Goal: Information Seeking & Learning: Learn about a topic

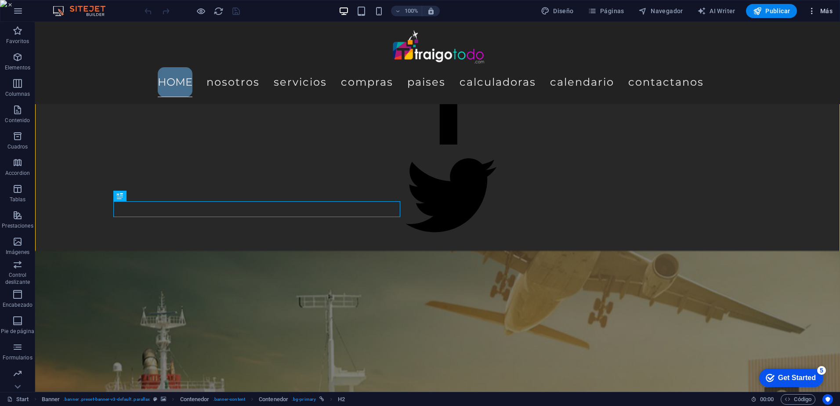
click at [824, 8] on span "Más" at bounding box center [819, 11] width 25 height 9
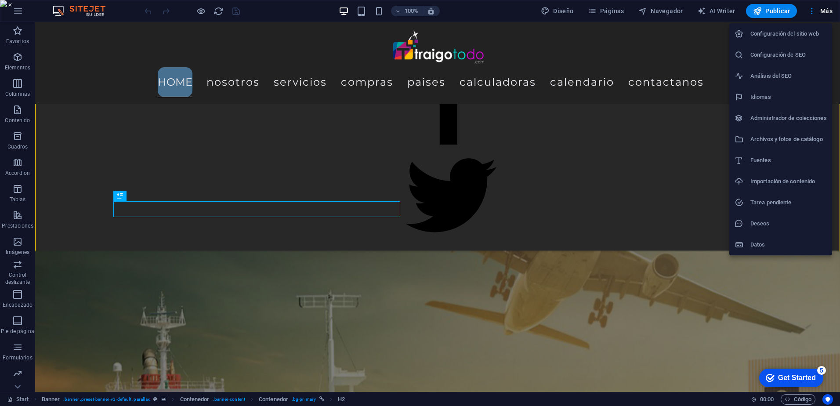
click at [784, 51] on h6 "Configuración de SEO" at bounding box center [788, 55] width 76 height 11
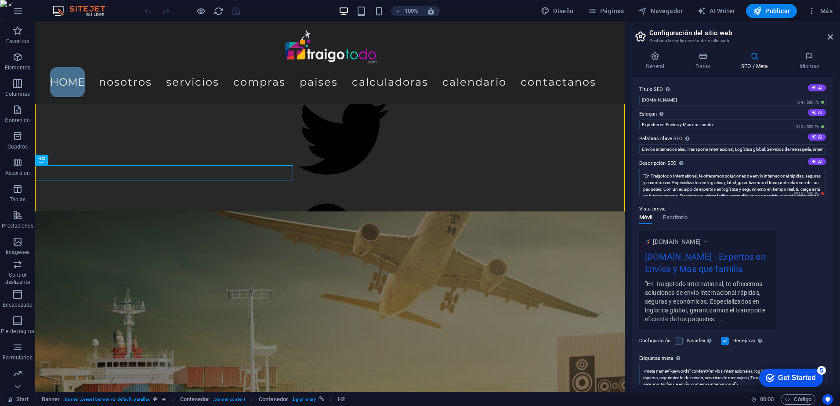
click at [800, 376] on div "Get Started" at bounding box center [797, 378] width 38 height 8
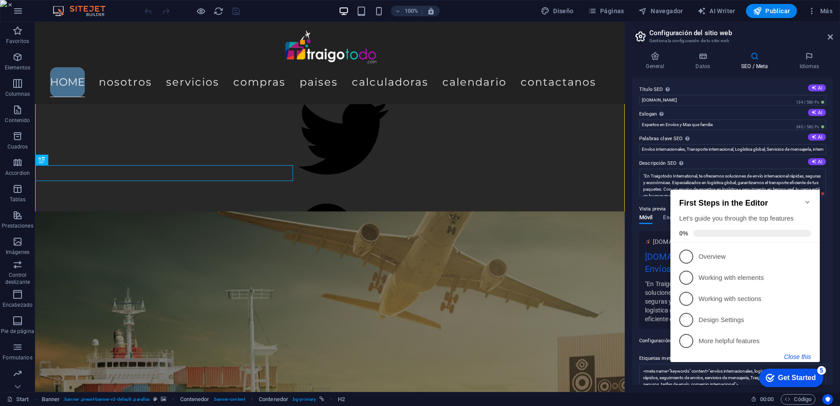
click at [797, 355] on button "Close this" at bounding box center [797, 356] width 27 height 7
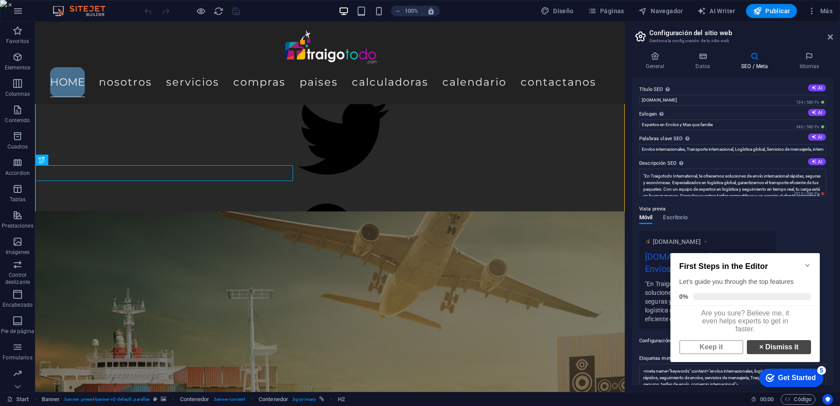
click at [768, 349] on link "× Dismiss it" at bounding box center [779, 347] width 64 height 14
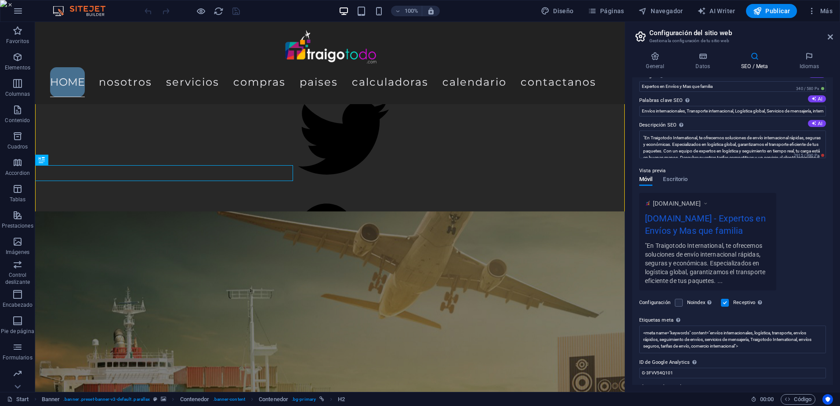
scroll to position [63, 0]
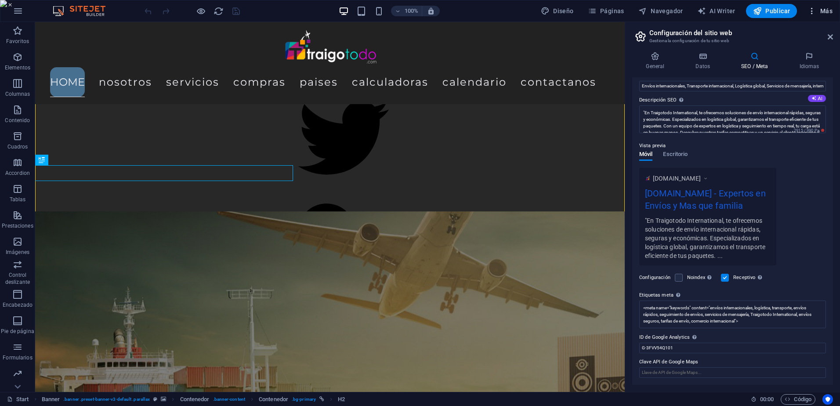
click at [827, 9] on span "Más" at bounding box center [819, 11] width 25 height 9
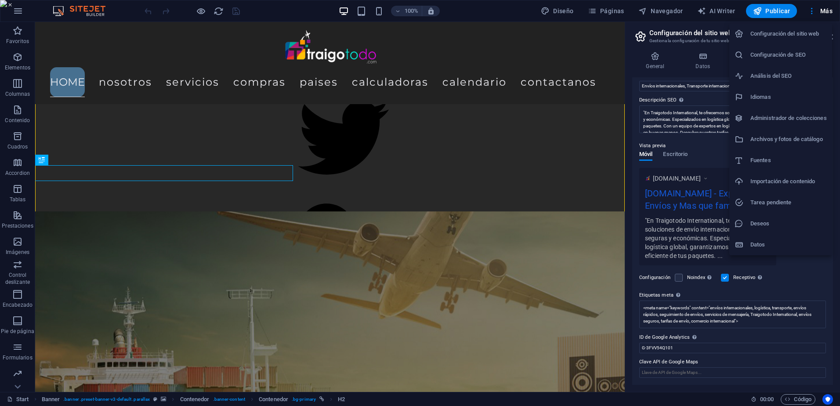
click at [782, 67] on li "Análisis del SEO" at bounding box center [780, 75] width 103 height 21
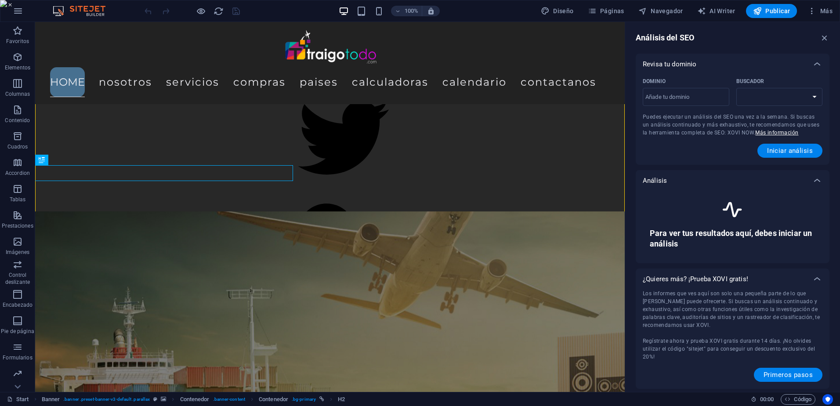
select select "[DOMAIN_NAME]"
click at [788, 148] on span "Iniciar análisis" at bounding box center [790, 150] width 46 height 7
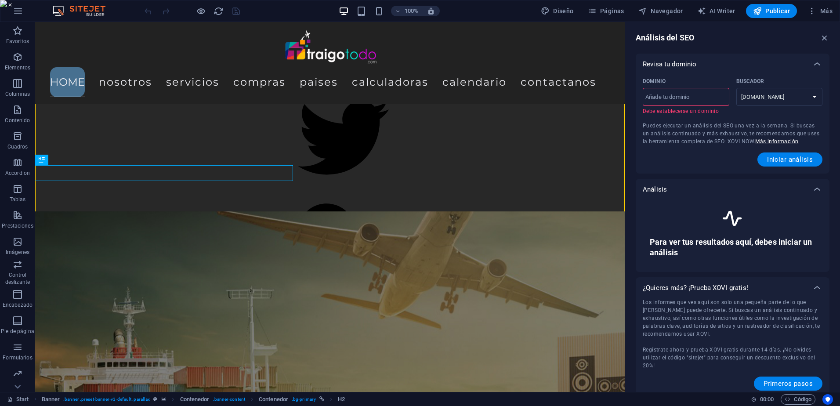
click at [683, 95] on input "Dominio ​ Debe establecerse un dominio" at bounding box center [685, 97] width 87 height 14
type input "[DOMAIN_NAME]"
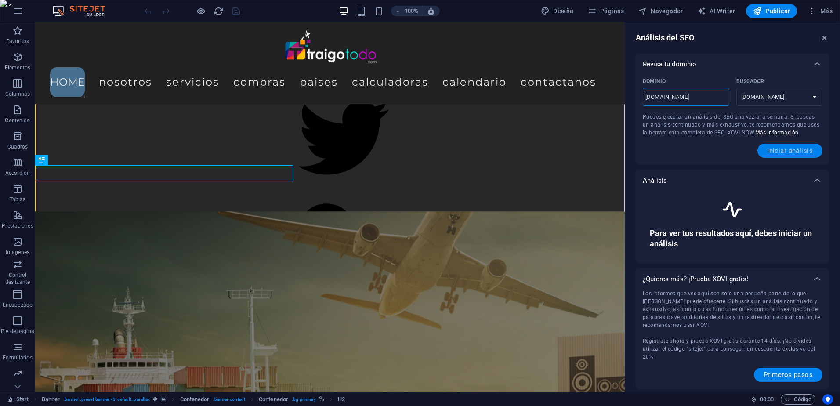
click at [787, 147] on span "Iniciar análisis" at bounding box center [790, 150] width 46 height 7
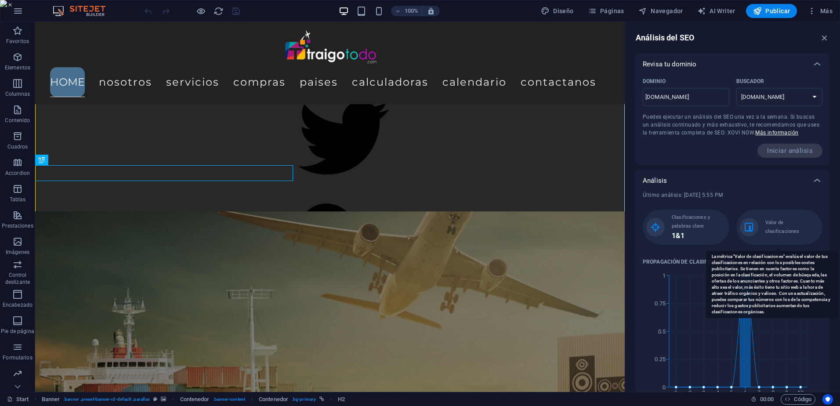
click at [761, 234] on div "Valor de clasificaciones" at bounding box center [779, 226] width 87 height 35
click at [781, 225] on p "Valor de clasificaciones" at bounding box center [792, 227] width 54 height 18
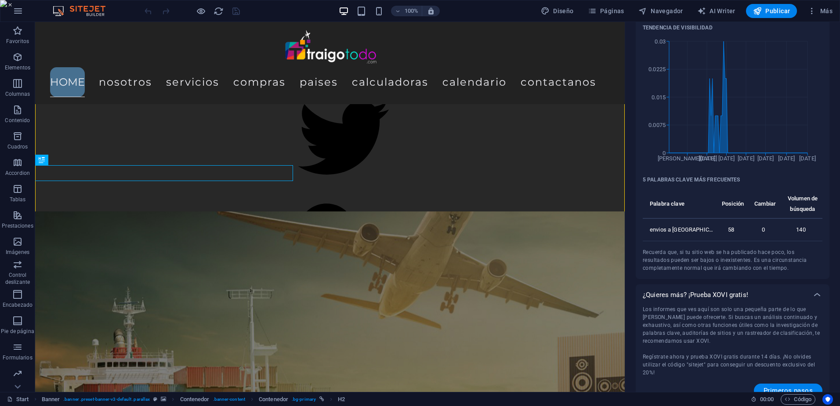
scroll to position [399, 0]
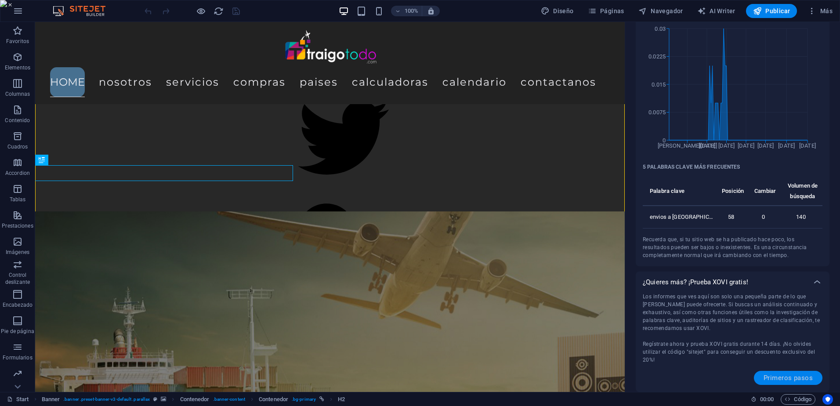
click at [777, 376] on span "Primeros pasos" at bounding box center [787, 377] width 49 height 7
click at [824, 9] on span "Más" at bounding box center [819, 11] width 25 height 9
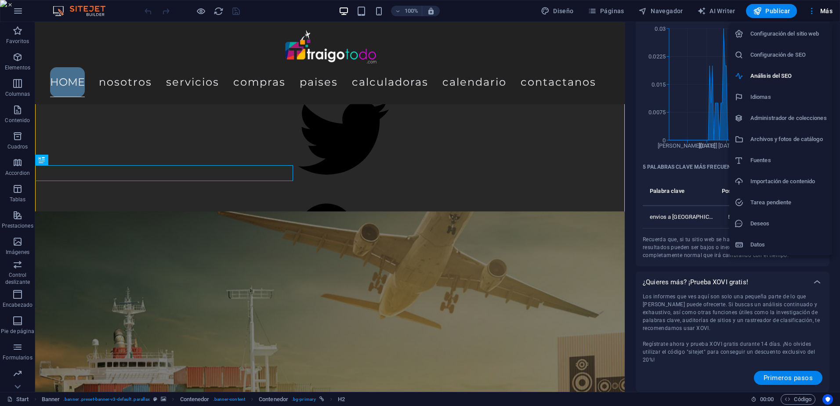
click at [780, 102] on h6 "Idiomas" at bounding box center [788, 97] width 76 height 11
select select "44"
select select "73"
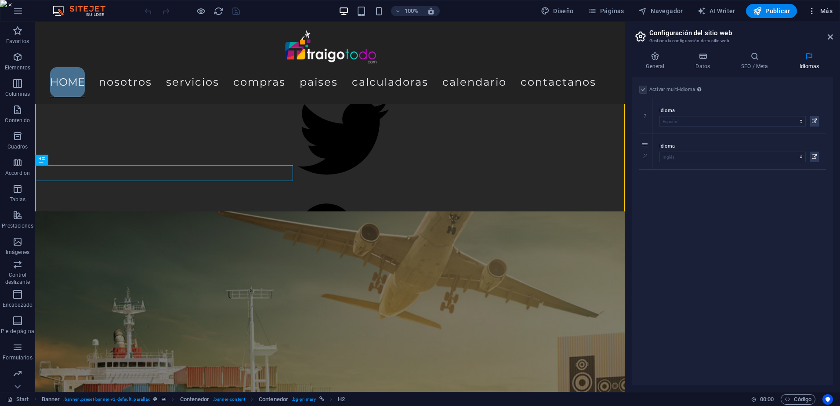
click at [822, 11] on span "Más" at bounding box center [819, 11] width 25 height 9
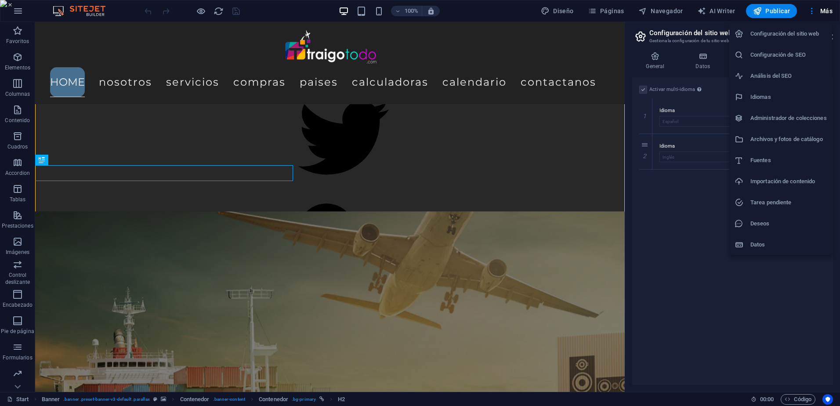
click at [775, 113] on h6 "Administrador de colecciones" at bounding box center [788, 118] width 76 height 11
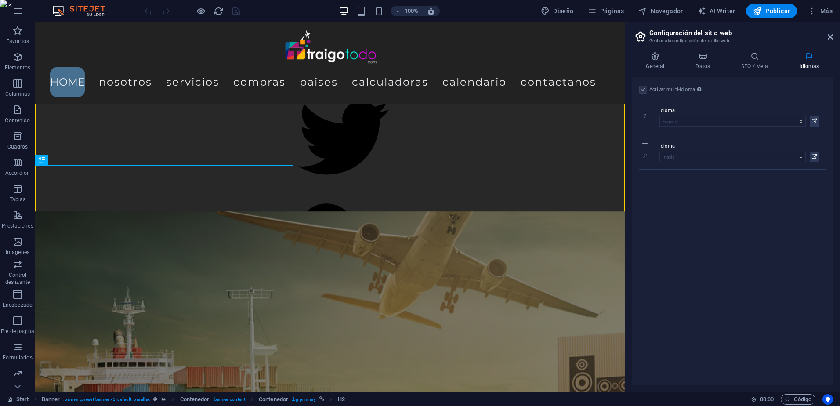
scroll to position [0, 0]
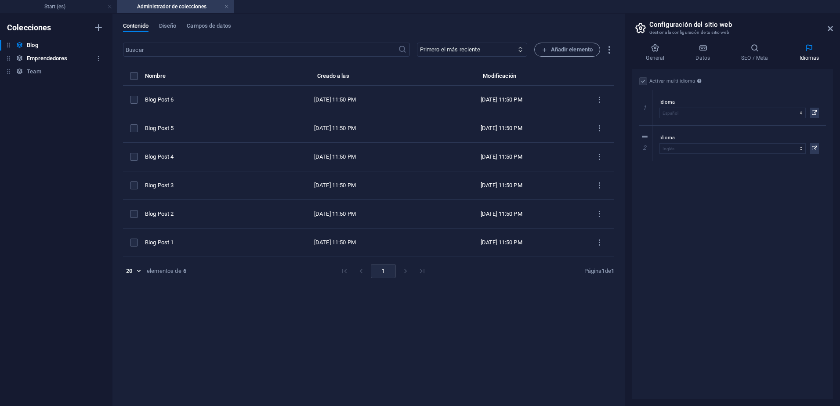
click at [42, 59] on h6 "Emprendedores" at bounding box center [47, 58] width 40 height 11
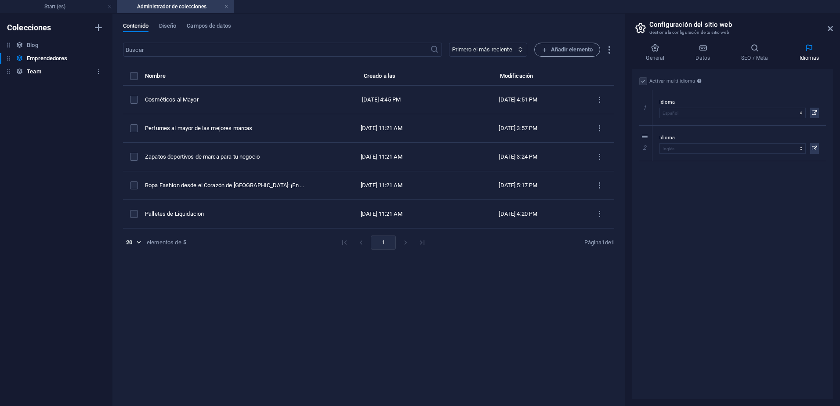
click at [47, 73] on div "Team Team" at bounding box center [52, 71] width 104 height 11
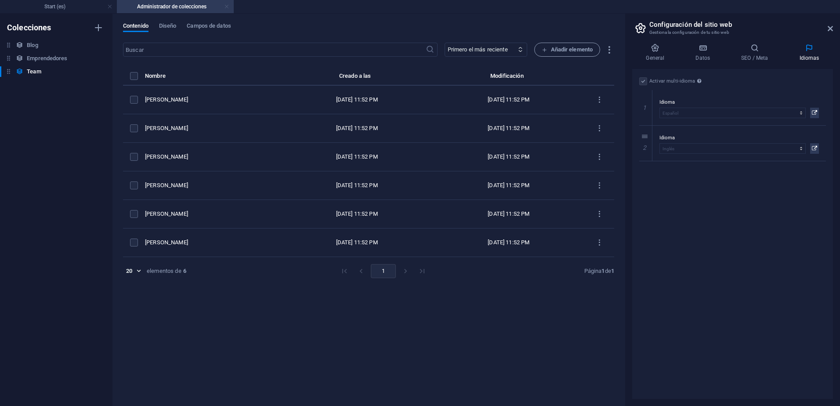
click at [224, 5] on link at bounding box center [226, 7] width 5 height 8
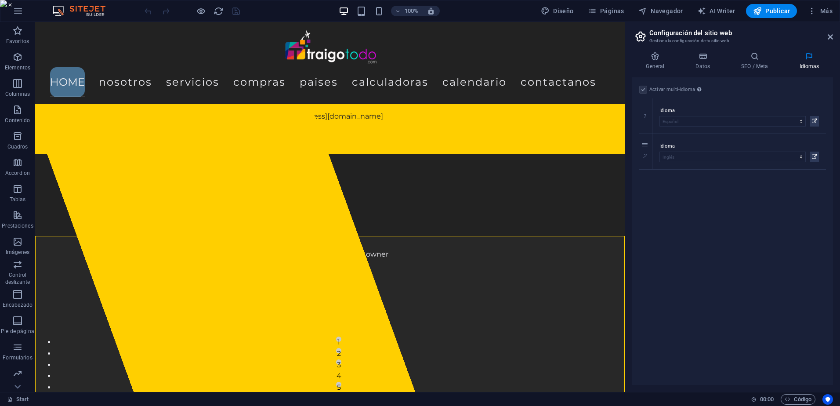
scroll to position [812, 0]
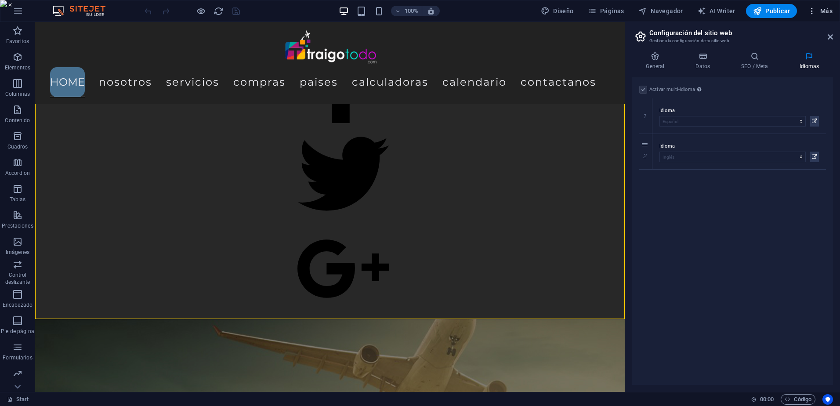
drag, startPoint x: 827, startPoint y: 3, endPoint x: 825, endPoint y: 12, distance: 9.0
click at [825, 12] on div "100% Diseño Páginas Navegador AI Writer Publicar Más" at bounding box center [419, 10] width 839 height 21
click at [827, 13] on span "Más" at bounding box center [819, 11] width 25 height 9
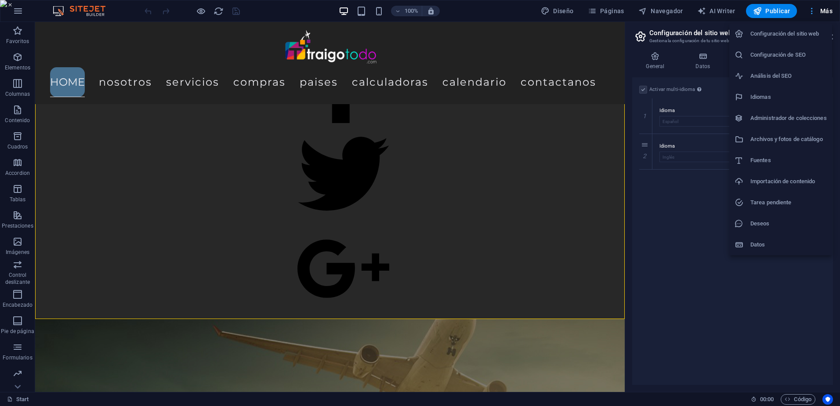
click at [827, 13] on div at bounding box center [420, 203] width 840 height 406
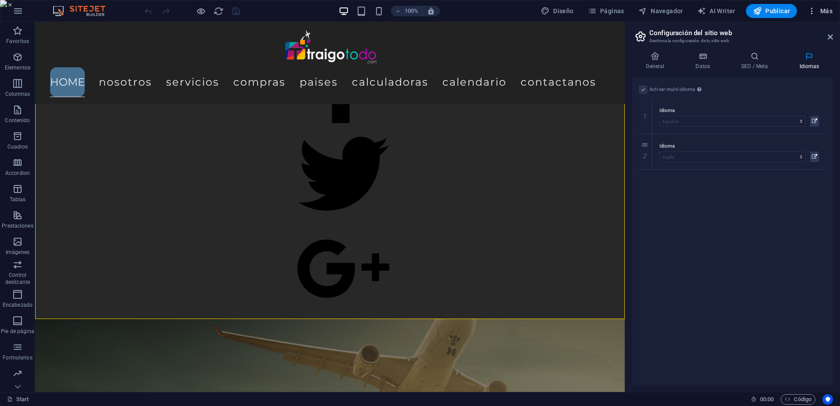
click at [822, 11] on span "Más" at bounding box center [819, 11] width 25 height 9
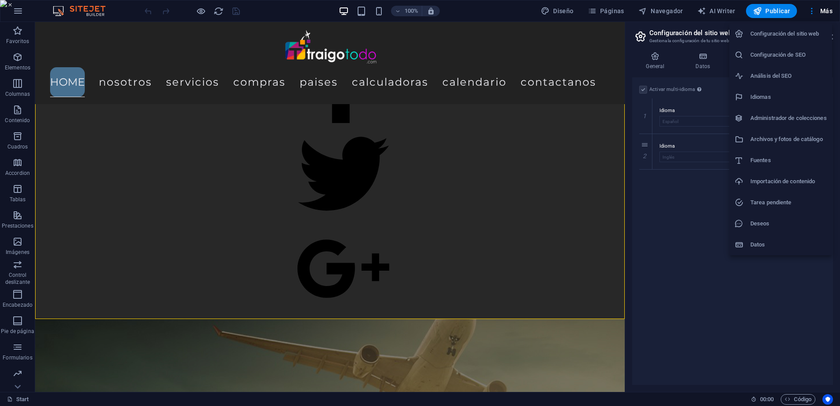
click at [786, 137] on h6 "Archivos y fotos de catálogo" at bounding box center [788, 139] width 76 height 11
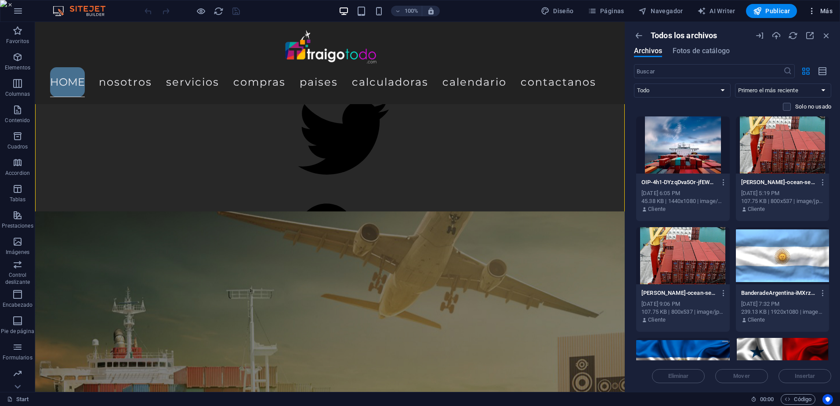
click at [823, 6] on button "Más" at bounding box center [820, 11] width 32 height 14
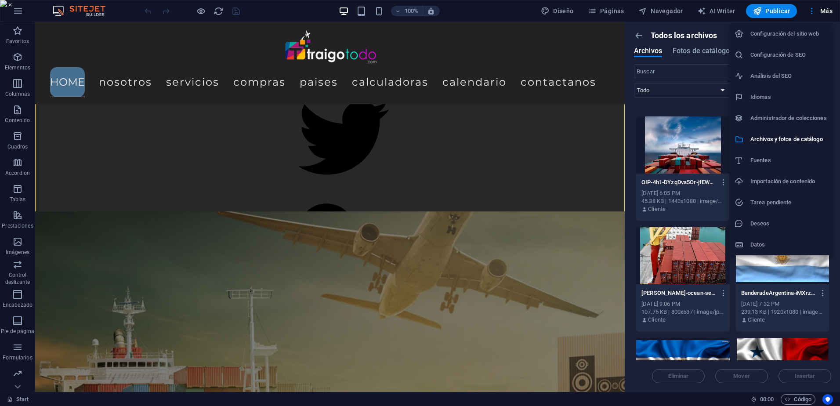
click at [767, 161] on h6 "Fuentes" at bounding box center [788, 160] width 76 height 11
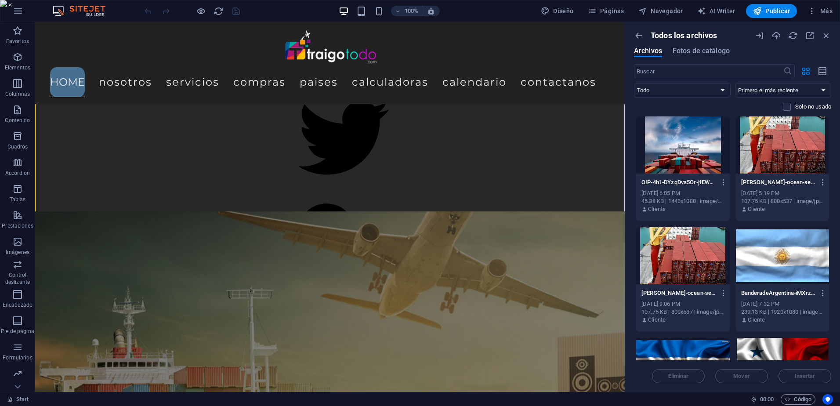
select select "popularity"
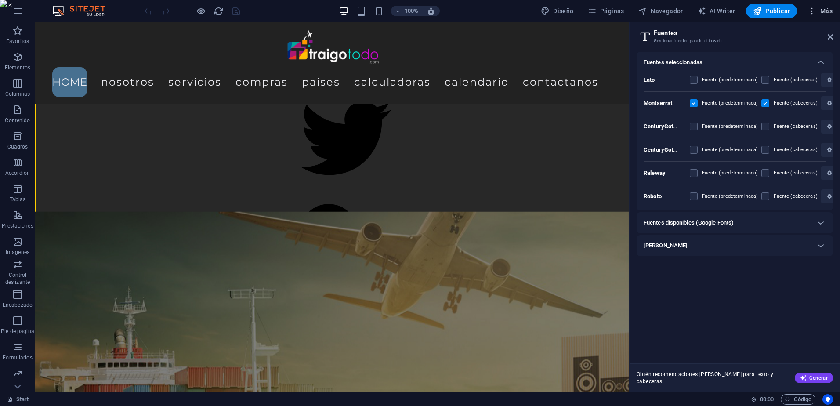
click at [829, 12] on span "Más" at bounding box center [819, 11] width 25 height 9
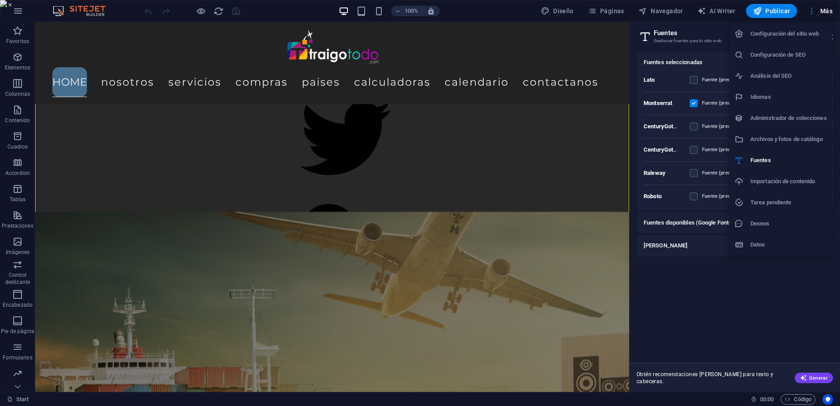
click at [768, 178] on h6 "Importación de contenido" at bounding box center [788, 181] width 76 height 11
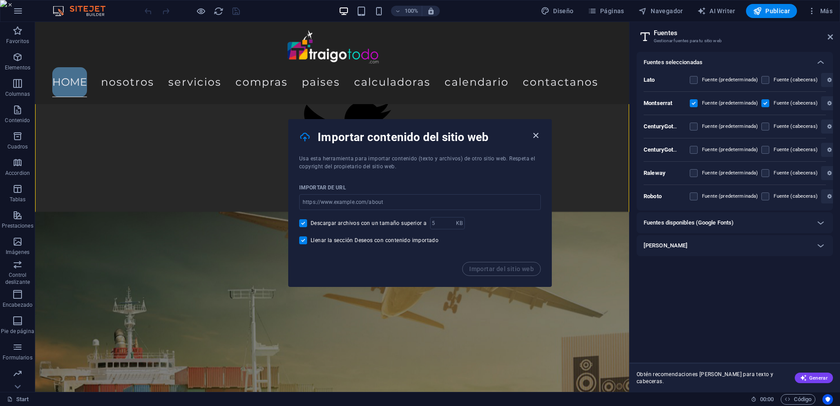
click at [534, 133] on icon "button" at bounding box center [535, 135] width 10 height 10
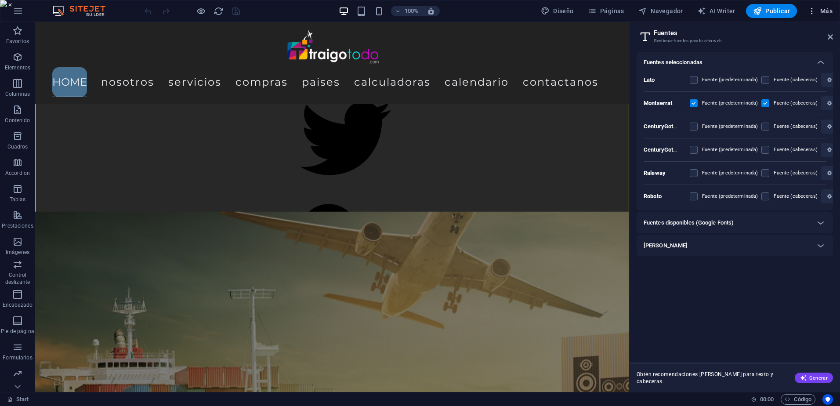
click at [812, 13] on icon "button" at bounding box center [811, 11] width 9 height 9
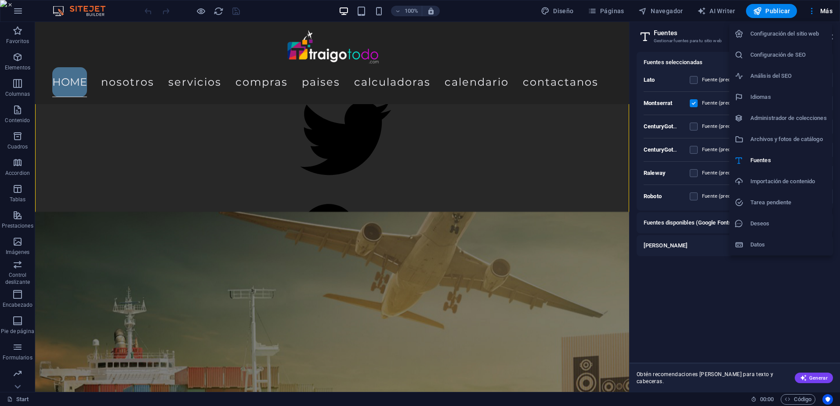
click at [785, 201] on h6 "Tarea pendiente" at bounding box center [788, 202] width 76 height 11
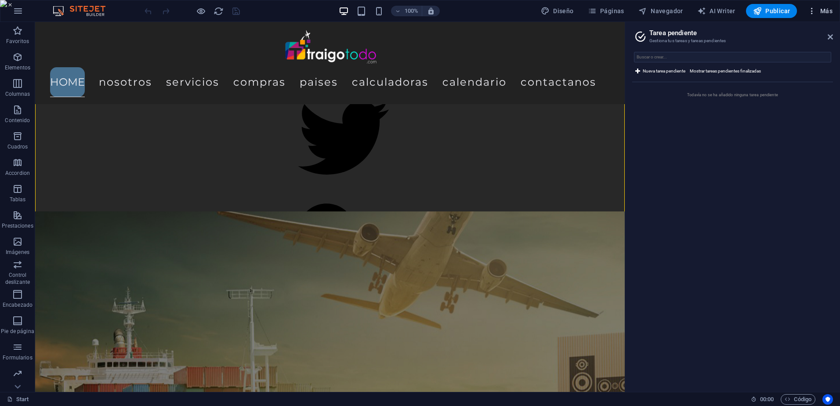
click at [812, 14] on icon "button" at bounding box center [811, 11] width 9 height 9
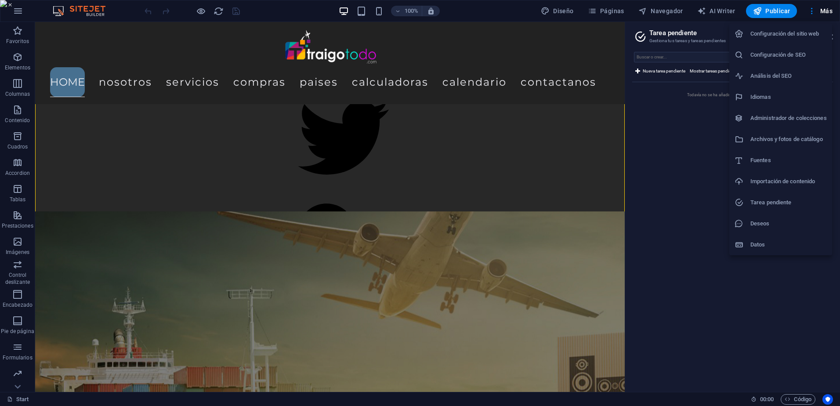
click at [777, 221] on h6 "Deseos" at bounding box center [788, 223] width 76 height 11
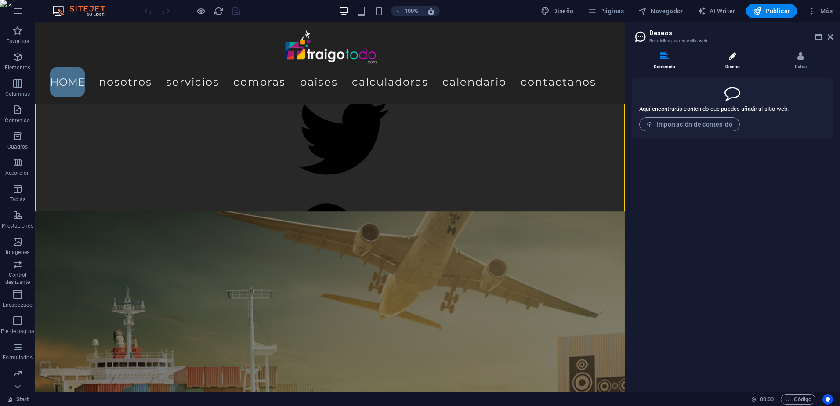
click at [728, 53] on li "Diseño" at bounding box center [734, 61] width 68 height 19
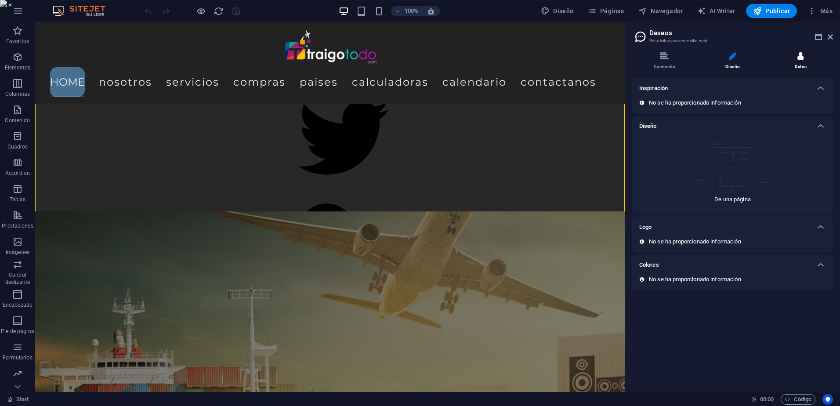
click at [795, 60] on li "Datos" at bounding box center [800, 61] width 65 height 19
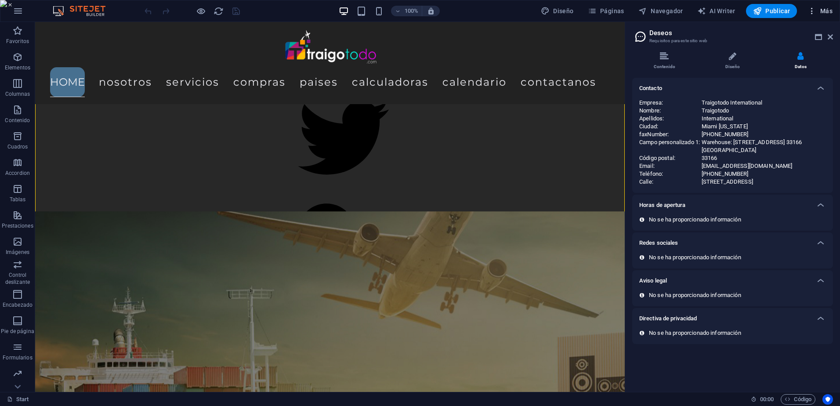
click at [823, 10] on span "Más" at bounding box center [819, 11] width 25 height 9
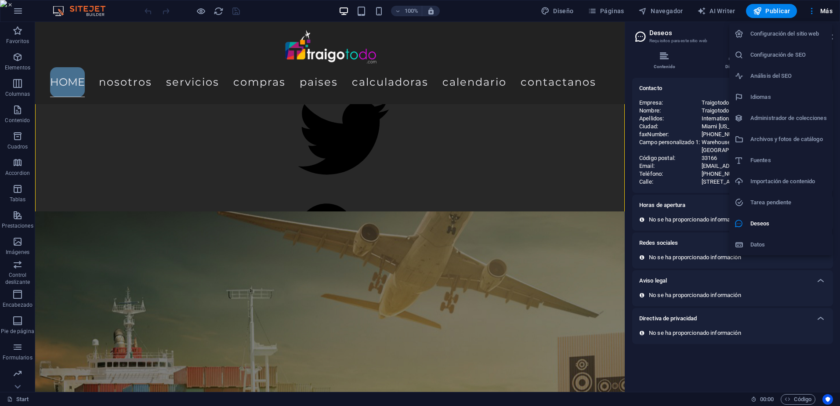
click at [765, 241] on h6 "Datos" at bounding box center [788, 244] width 76 height 11
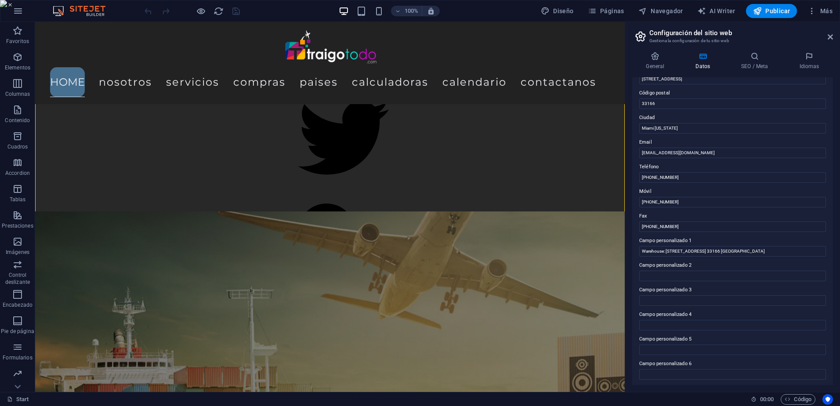
scroll to position [115, 0]
click at [757, 53] on icon at bounding box center [754, 56] width 54 height 9
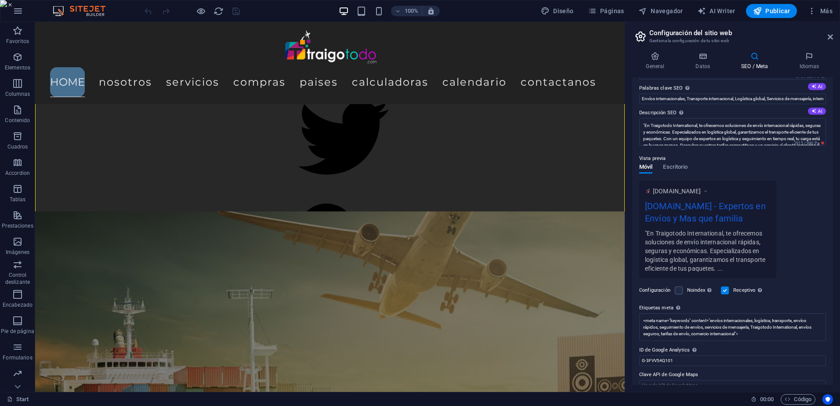
scroll to position [63, 0]
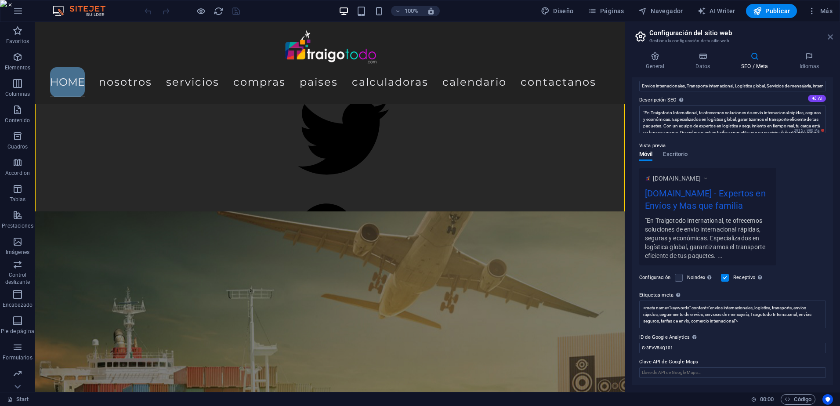
click at [828, 33] on icon at bounding box center [829, 36] width 5 height 7
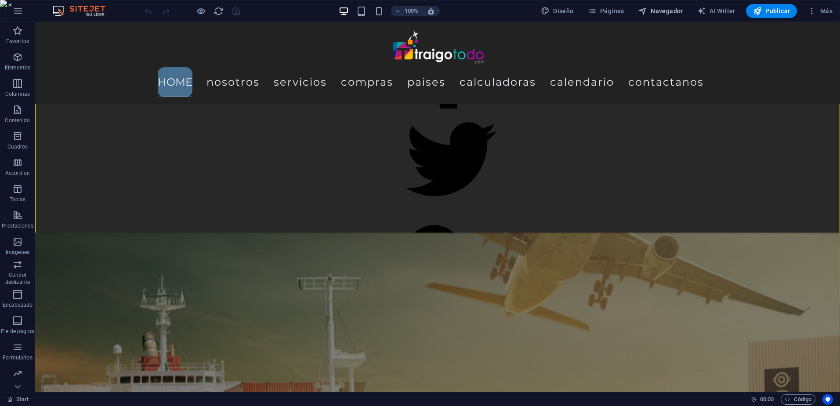
click at [650, 7] on span "Navegador" at bounding box center [660, 11] width 45 height 9
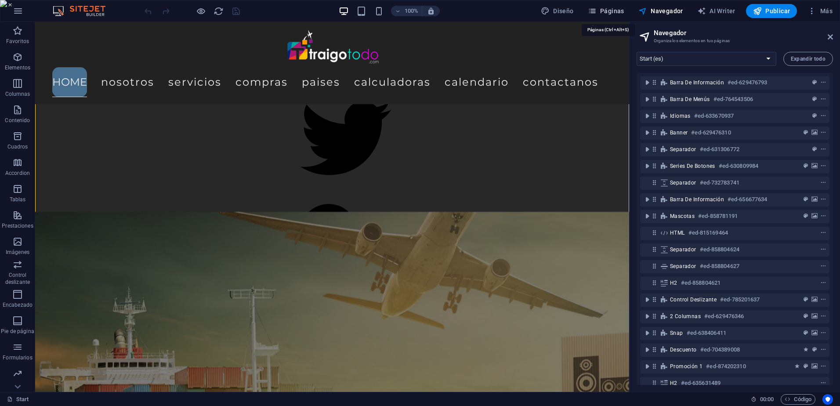
click at [620, 11] on span "Páginas" at bounding box center [606, 11] width 36 height 9
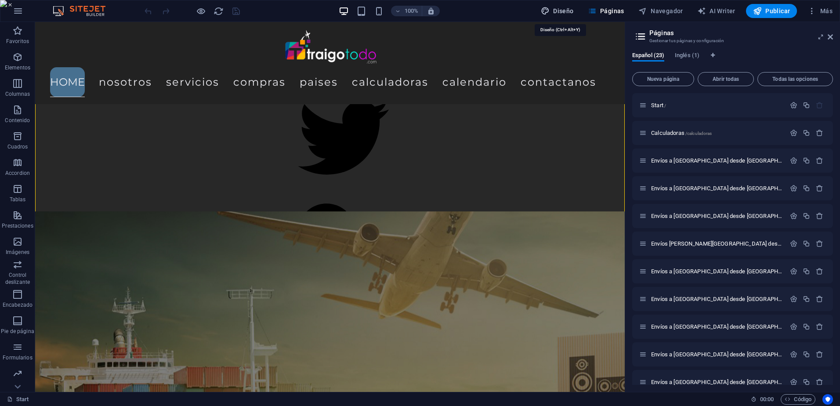
click at [567, 8] on span "Diseño" at bounding box center [557, 11] width 33 height 9
select select "700"
select select "rem"
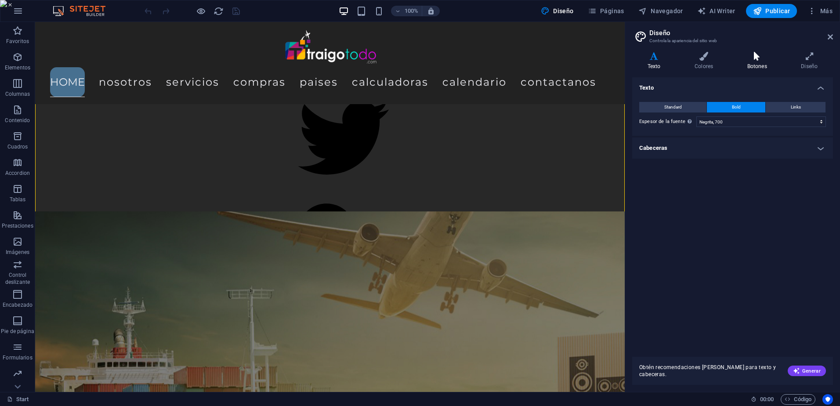
click at [757, 61] on h4 "Botones" at bounding box center [759, 61] width 54 height 18
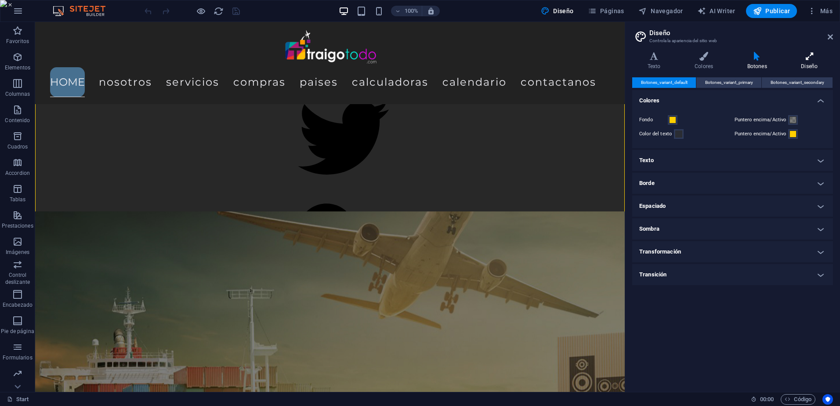
click at [810, 59] on icon at bounding box center [809, 56] width 47 height 9
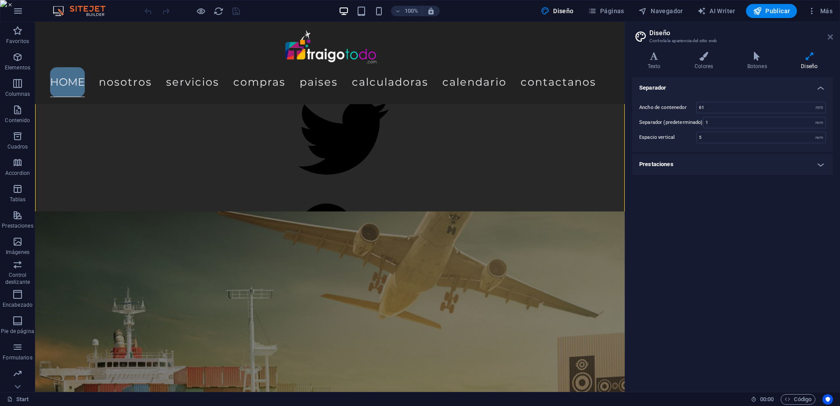
click at [830, 36] on icon at bounding box center [829, 36] width 5 height 7
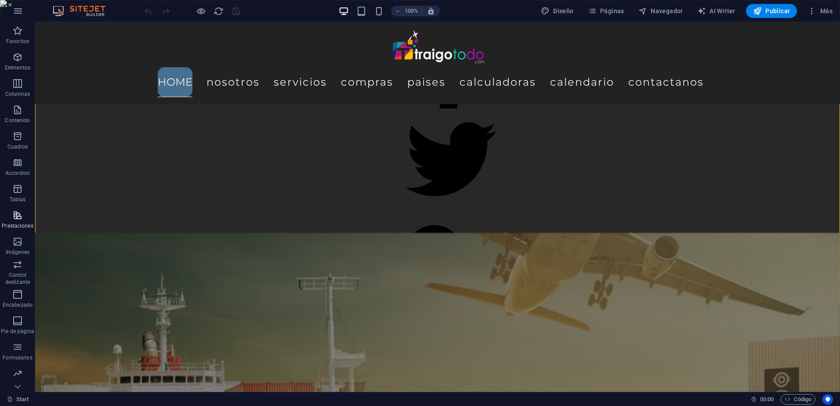
click at [12, 209] on button "Prestaciones" at bounding box center [17, 219] width 35 height 26
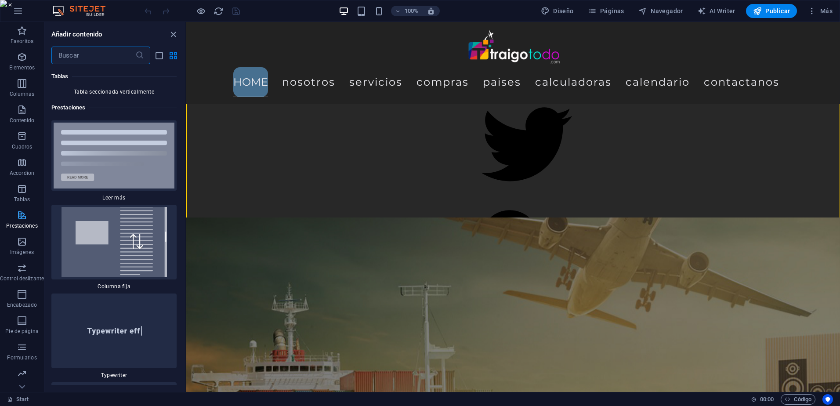
scroll to position [6694, 0]
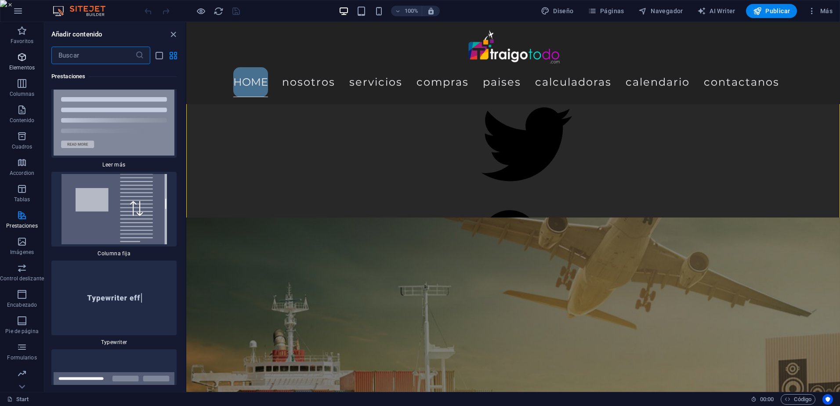
click at [24, 57] on icon "button" at bounding box center [22, 57] width 11 height 11
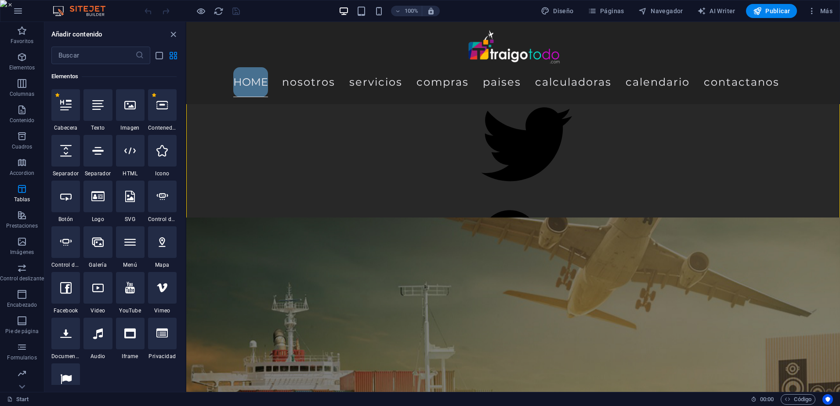
scroll to position [166, 0]
drag, startPoint x: 183, startPoint y: 68, endPoint x: 184, endPoint y: 85, distance: 16.7
click at [184, 85] on div "Favoritos 1 Star Cabecera 1 Star Contenedor Elementos 1 Star Cabecera 1 Star Te…" at bounding box center [114, 224] width 141 height 321
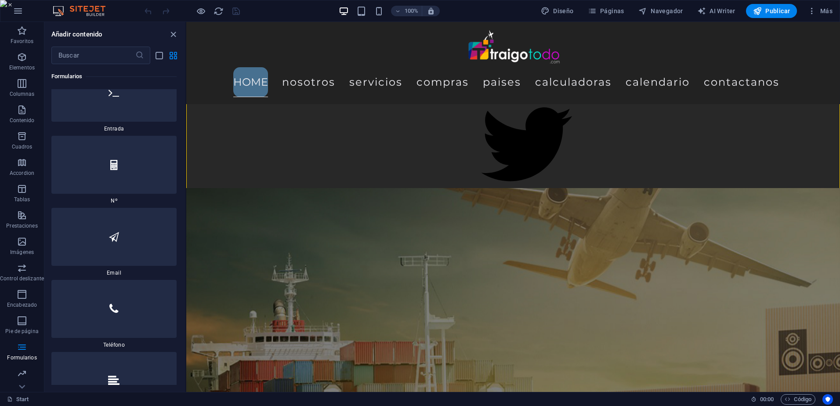
scroll to position [0, 0]
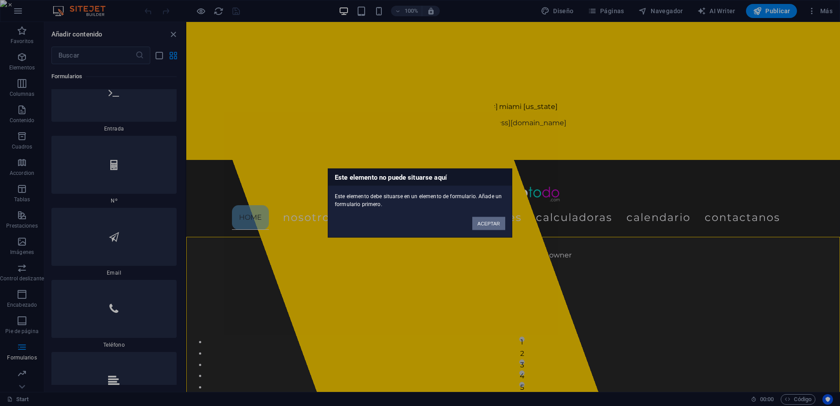
click at [494, 225] on button "ACEPTAR" at bounding box center [488, 223] width 33 height 13
